Goal: Information Seeking & Learning: Find specific page/section

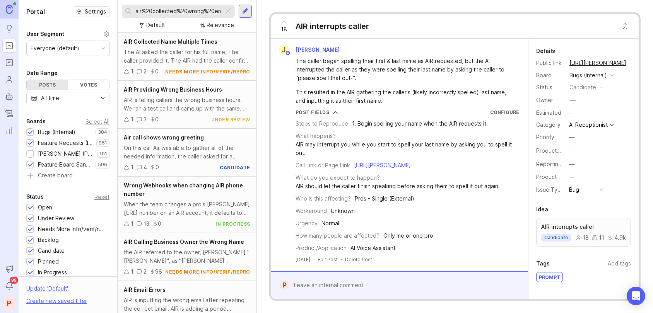
click at [229, 7] on div at bounding box center [228, 11] width 9 height 10
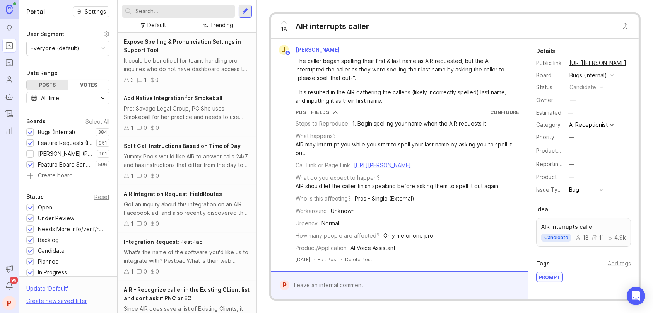
click at [216, 13] on input "text" at bounding box center [183, 11] width 96 height 9
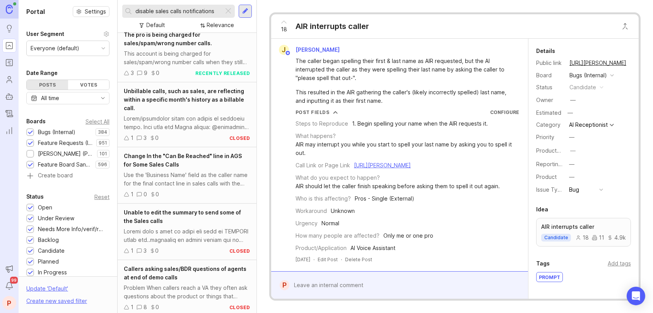
scroll to position [155, 0]
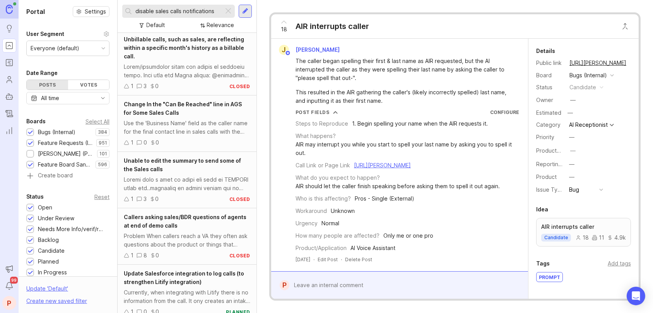
type input "disable sales calls notifications"
click at [166, 159] on span "Unable to edit the summary to send some of the Sales calls" at bounding box center [182, 164] width 117 height 15
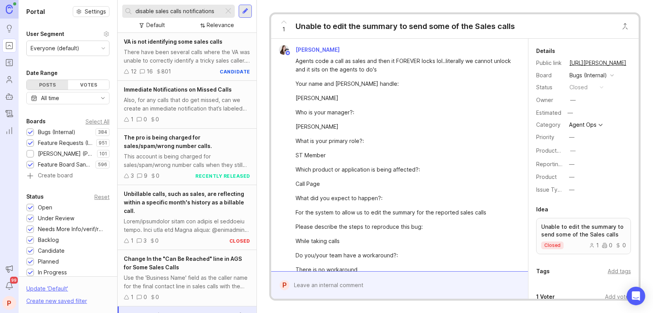
click at [190, 45] on div "VA is not identifying some sales calls" at bounding box center [187, 42] width 127 height 9
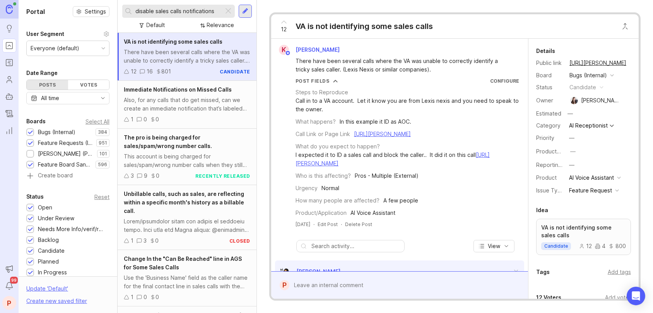
click at [166, 204] on span "Unbillable calls, such as sales, are reflecting within a specific month's histo…" at bounding box center [184, 203] width 120 height 24
